Goal: Task Accomplishment & Management: Complete application form

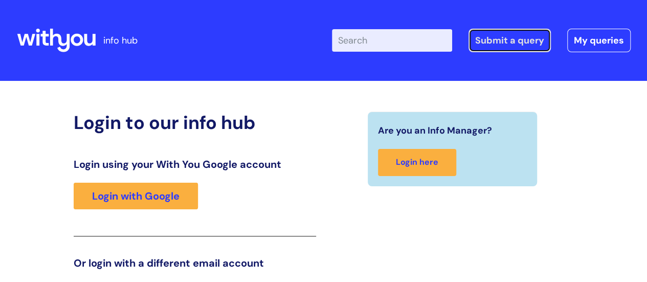
click at [486, 39] on link "Submit a query" at bounding box center [510, 41] width 82 height 24
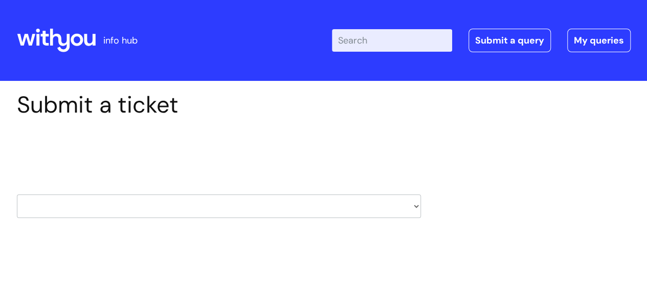
scroll to position [123, 0]
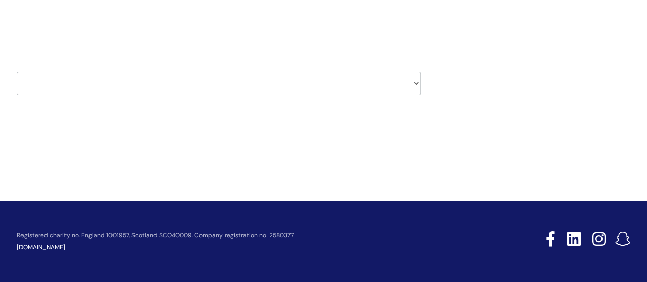
click at [414, 81] on select "HR / People IT and Support Clinical Drug Alerts Finance Accounts Data Support T…" at bounding box center [219, 84] width 404 height 24
select select "it_and_support"
click at [17, 72] on select "HR / People IT and Support Clinical Drug Alerts Finance Accounts Data Support T…" at bounding box center [219, 84] width 404 height 24
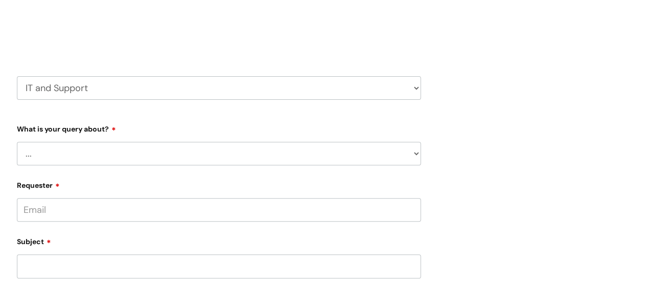
scroll to position [119, 0]
click at [414, 156] on select "... Mobile Phone Reset & MFA Accounts, Starters and Leavers IT Hardware issue I…" at bounding box center [219, 153] width 404 height 24
select select "Accounts, Starters and Leavers"
click at [17, 141] on select "... Mobile Phone Reset & MFA Accounts, Starters and Leavers IT Hardware issue I…" at bounding box center [219, 153] width 404 height 24
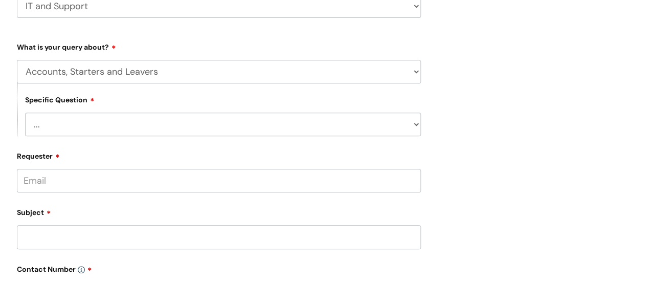
scroll to position [201, 0]
click at [414, 122] on select "... I have a new starter I have a leaver I need to make a change to an account …" at bounding box center [223, 124] width 396 height 24
select select "I need some information about an account"
click at [25, 113] on select "... I have a new starter I have a leaver I need to make a change to an account …" at bounding box center [223, 124] width 396 height 24
click at [387, 183] on input "Requester" at bounding box center [219, 180] width 404 height 24
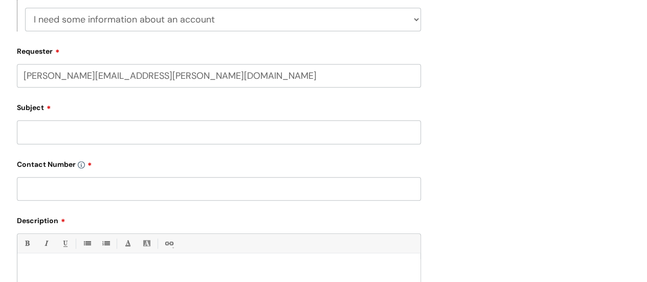
scroll to position [307, 0]
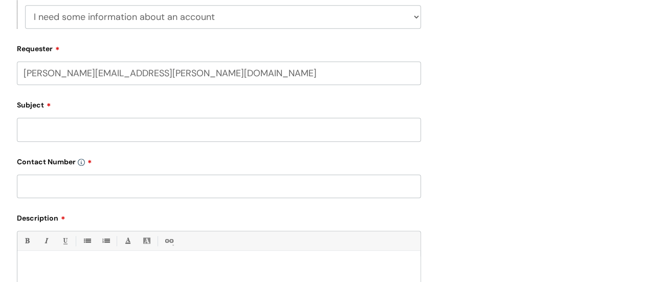
type input "[PERSON_NAME][EMAIL_ADDRESS][PERSON_NAME][DOMAIN_NAME]"
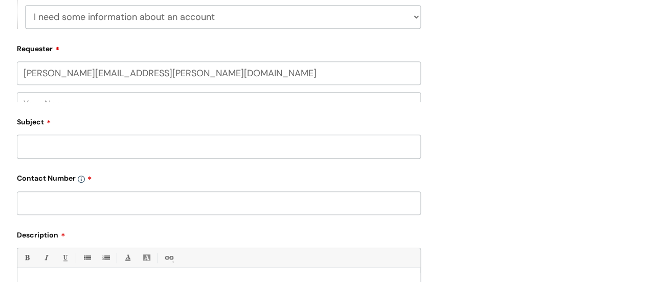
click at [373, 132] on div "Subject" at bounding box center [219, 136] width 404 height 46
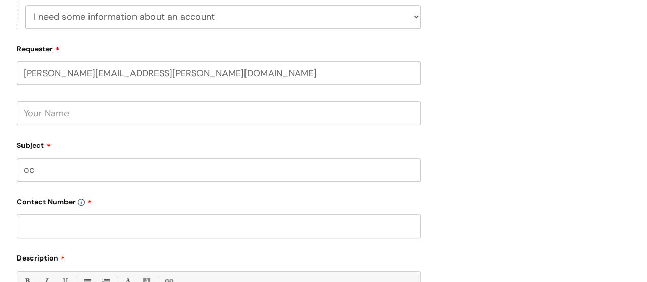
type input "o"
type input "Locating a document"
click at [326, 112] on input "text" at bounding box center [219, 113] width 404 height 24
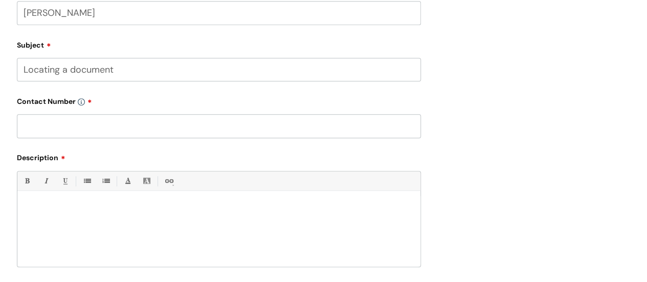
scroll to position [408, 0]
type input "[PERSON_NAME]"
click at [325, 125] on input "text" at bounding box center [219, 126] width 404 height 24
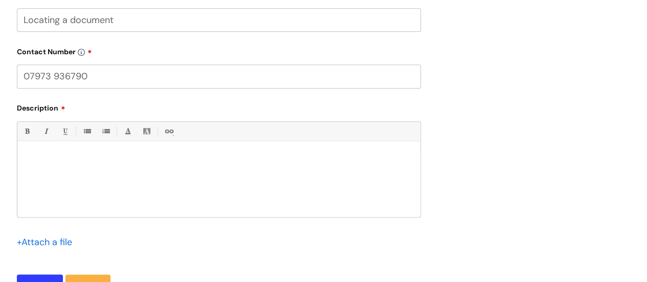
scroll to position [458, 0]
type input "07973 936790"
click at [288, 153] on p at bounding box center [219, 157] width 388 height 9
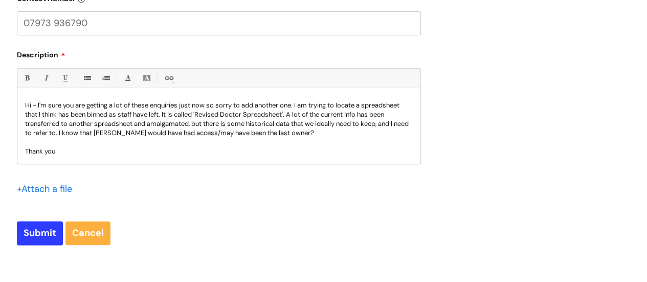
scroll to position [515, 0]
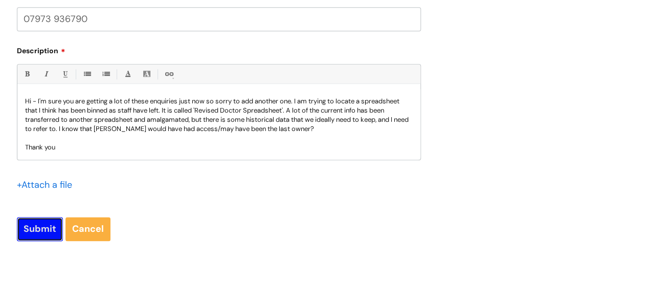
click at [35, 231] on input "Submit" at bounding box center [40, 229] width 46 height 24
type input "Please Wait..."
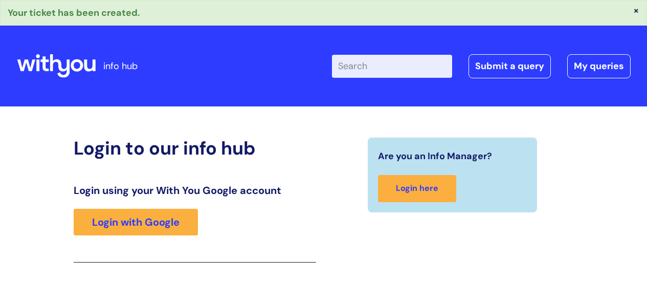
scroll to position [181, 0]
